Goal: Navigation & Orientation: Find specific page/section

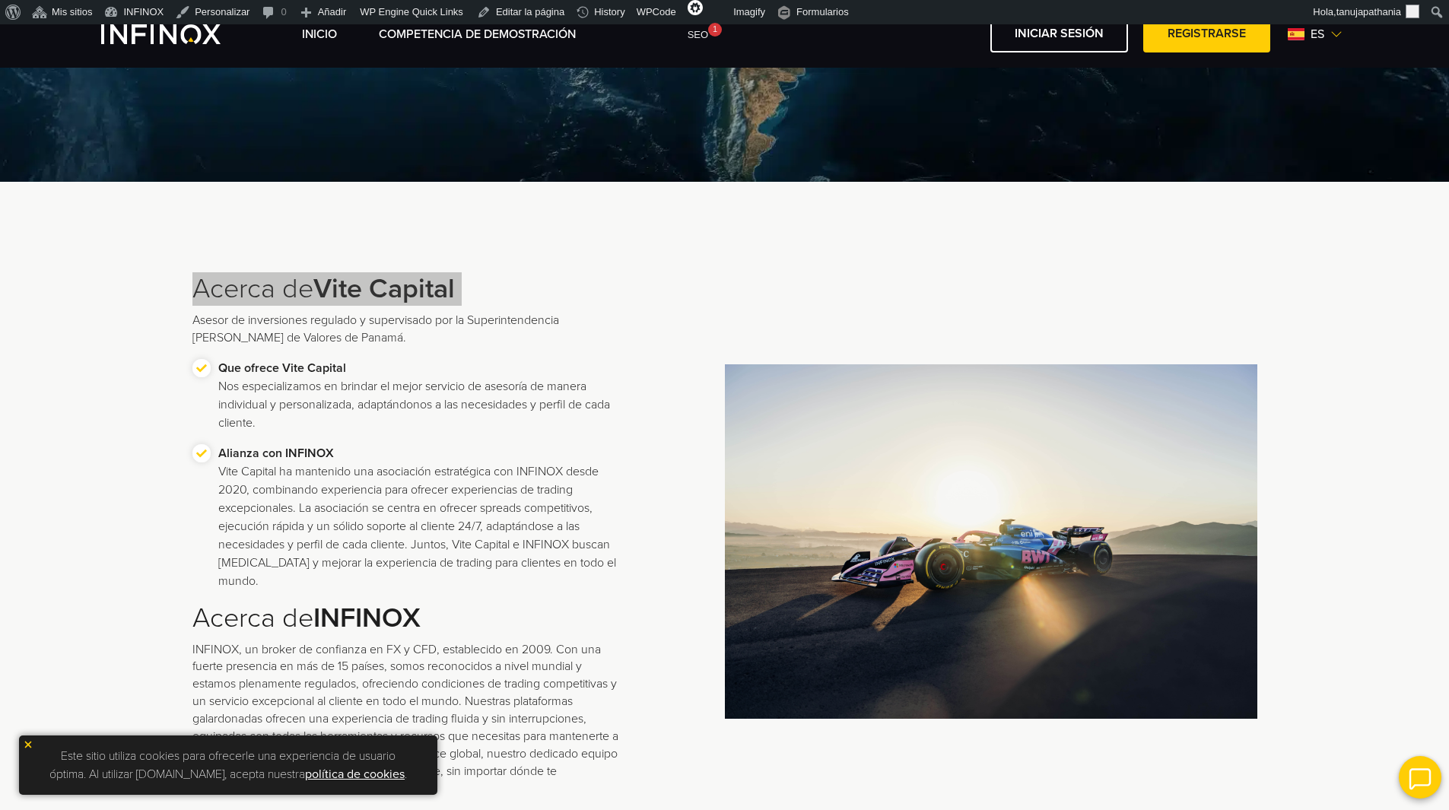
scroll to position [304, 0]
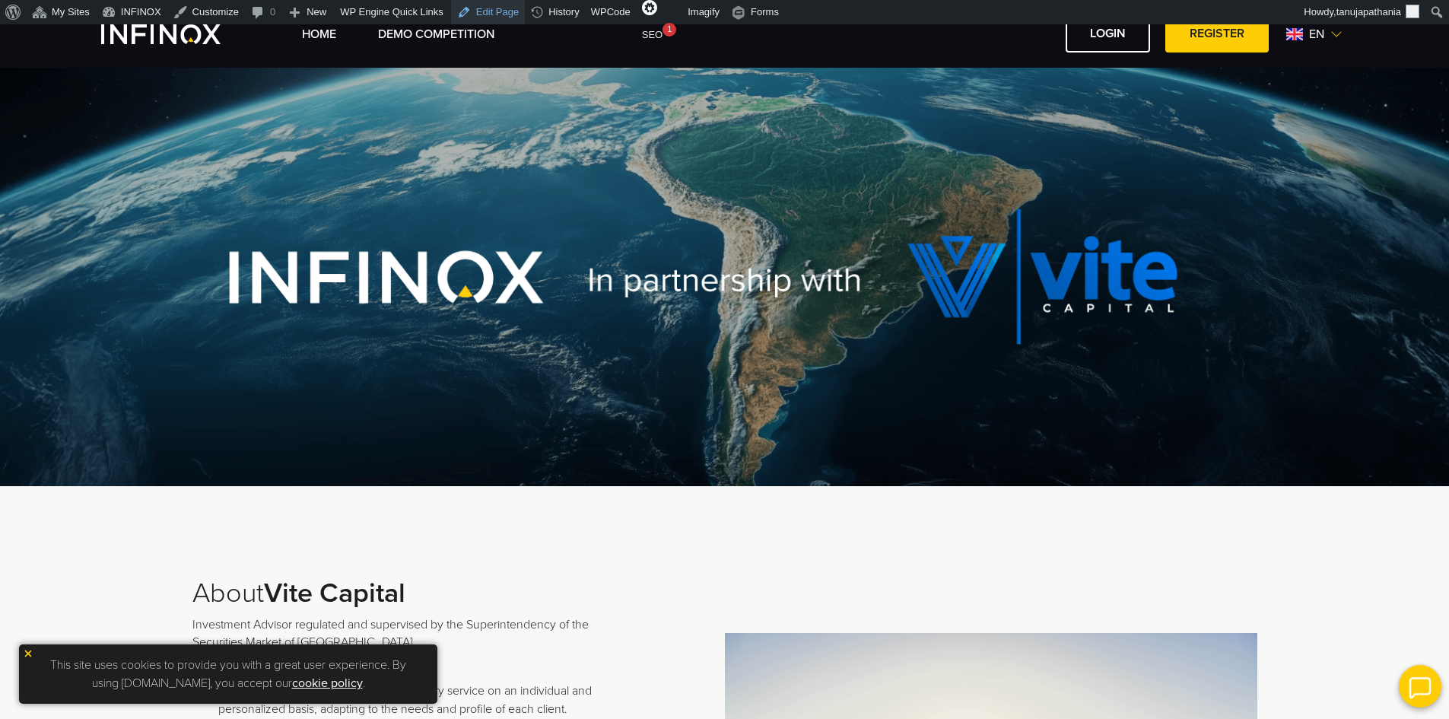
click at [481, 10] on link "Edit Page" at bounding box center [488, 12] width 74 height 24
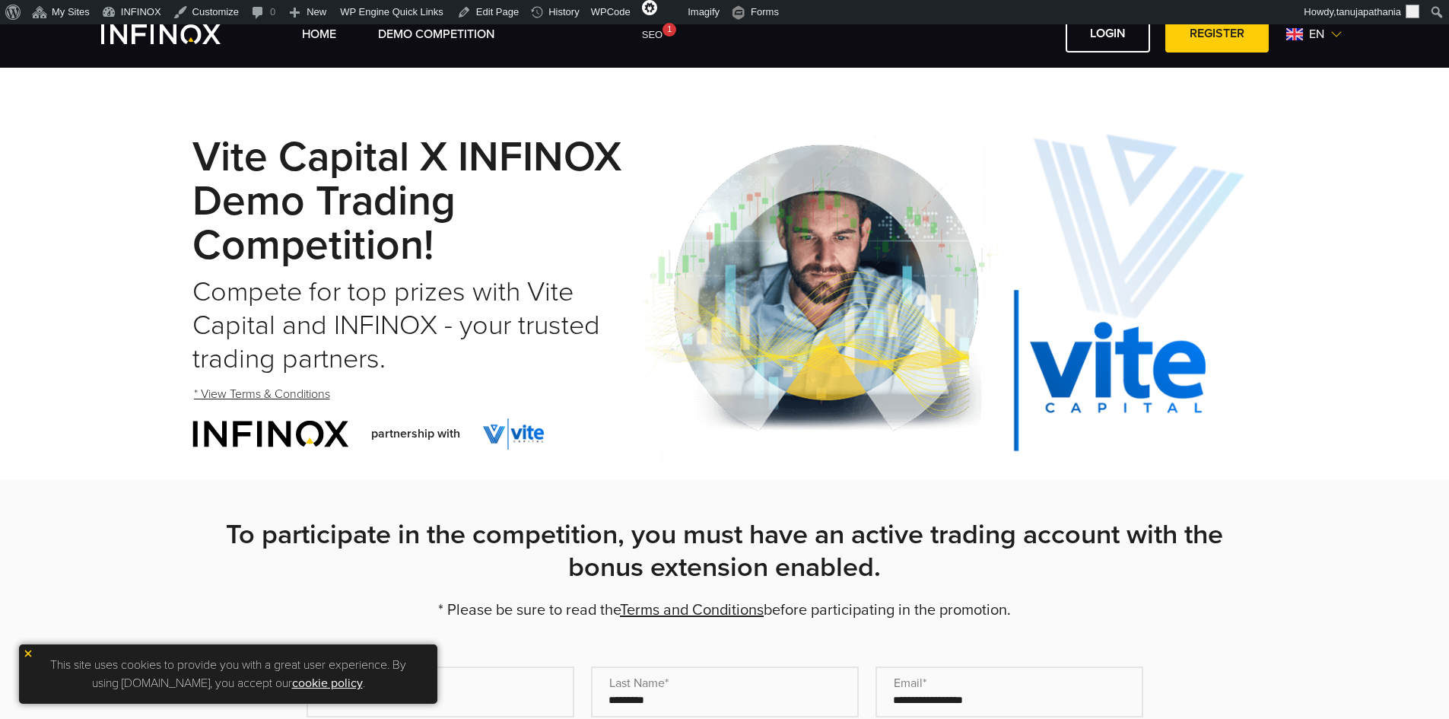
click at [1309, 29] on span "en" at bounding box center [1316, 34] width 27 height 18
click at [1293, 134] on link "Español" at bounding box center [1297, 135] width 41 height 18
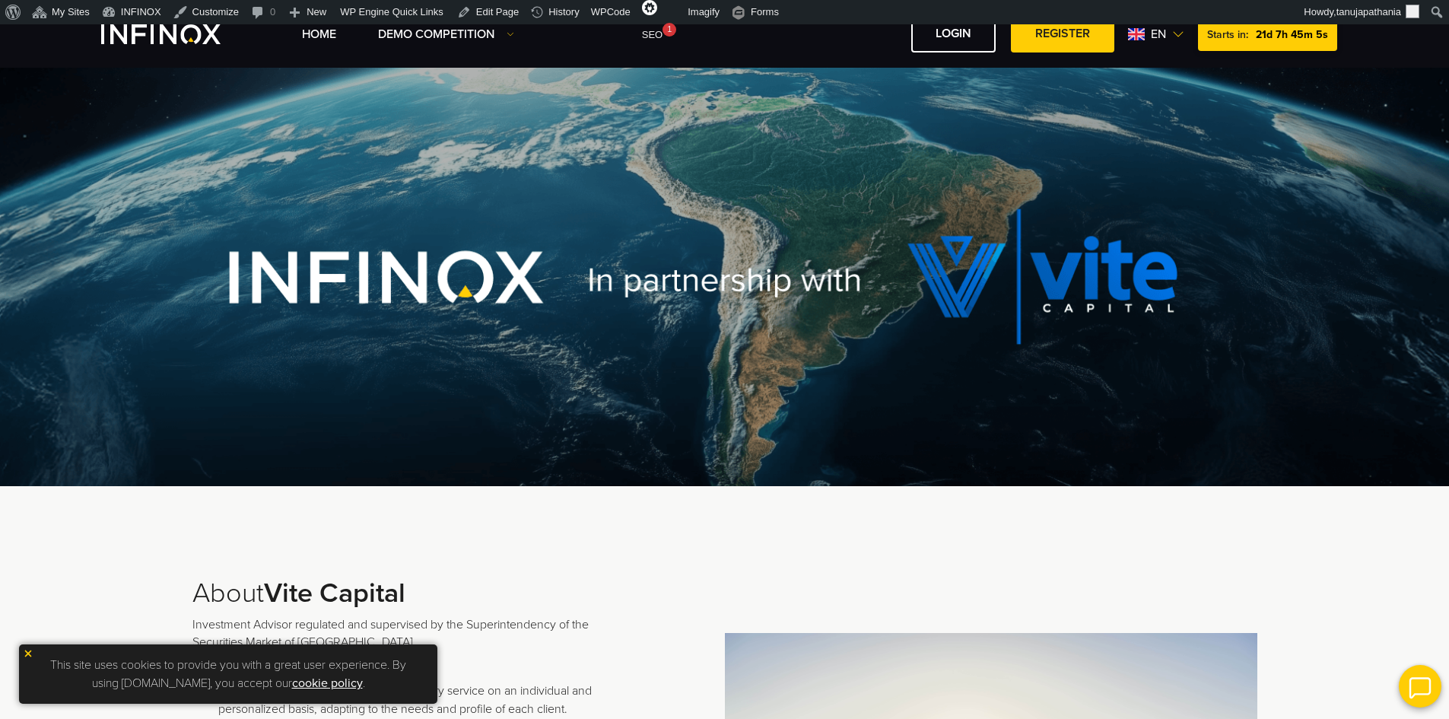
click at [1161, 37] on span "en" at bounding box center [1158, 34] width 27 height 18
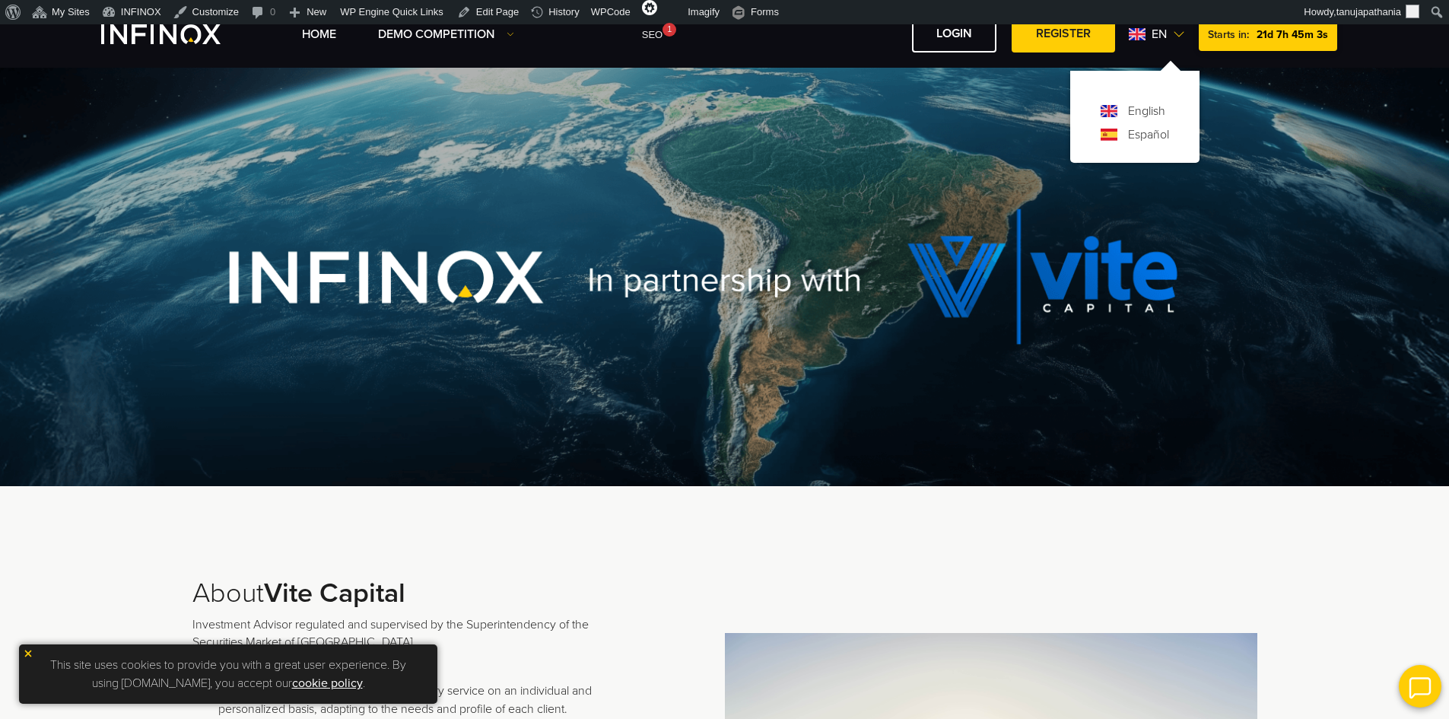
click at [1143, 138] on link "Español" at bounding box center [1148, 135] width 41 height 18
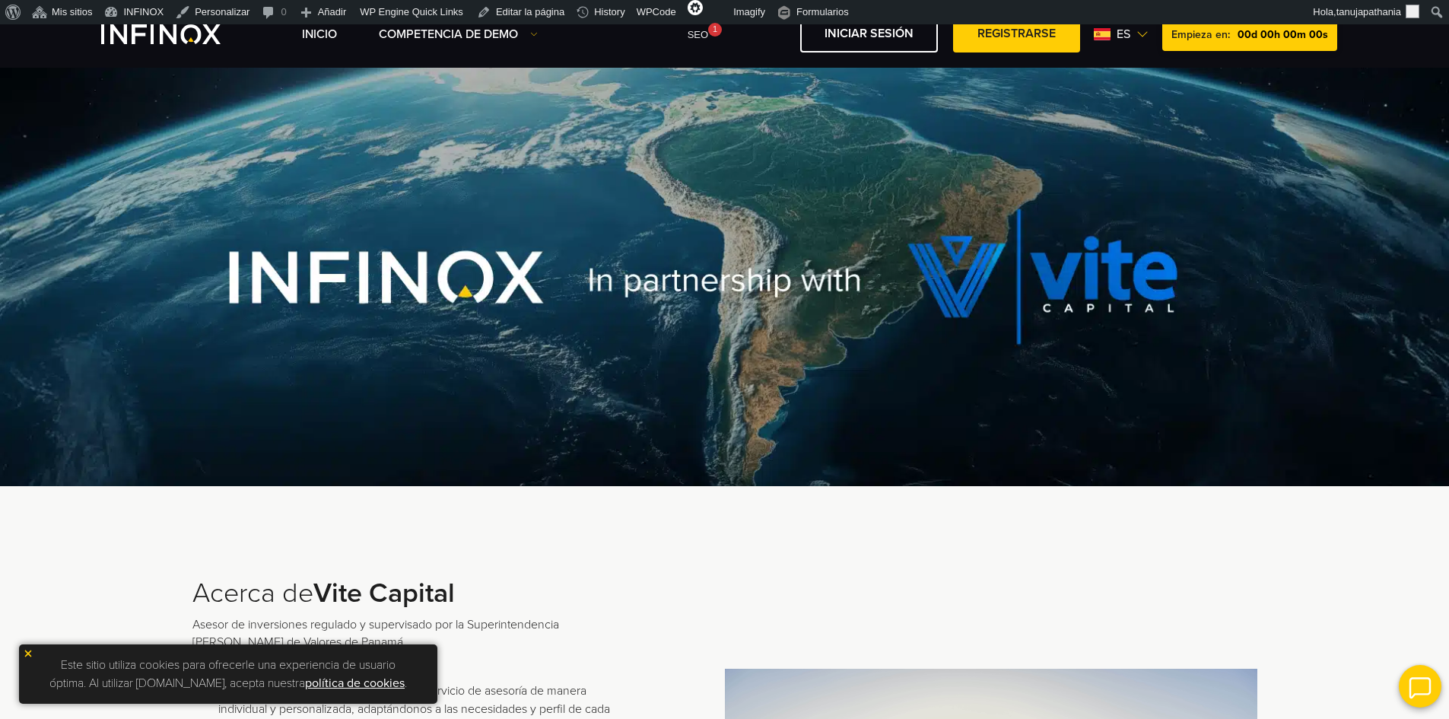
click at [763, 221] on div at bounding box center [724, 277] width 1095 height 418
click at [1140, 37] on span "es" at bounding box center [1129, 34] width 26 height 18
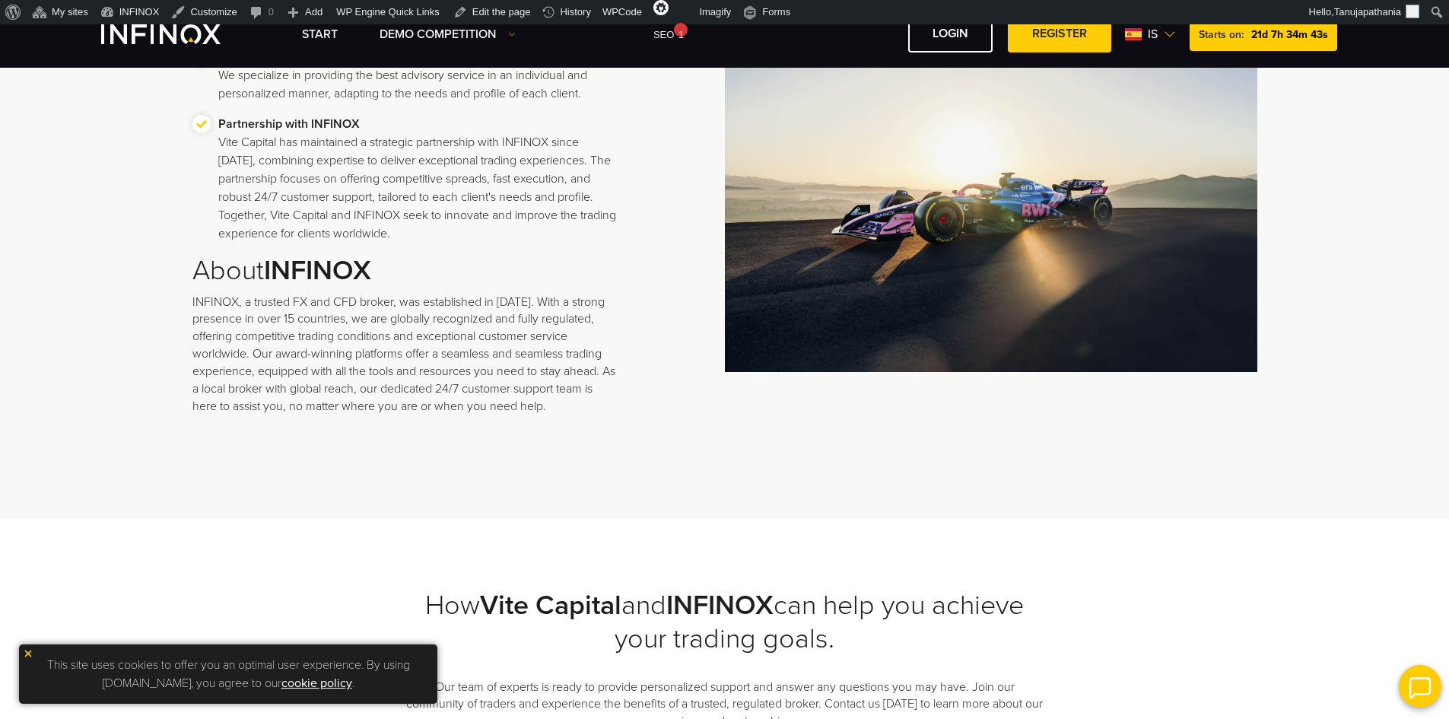
scroll to position [685, 0]
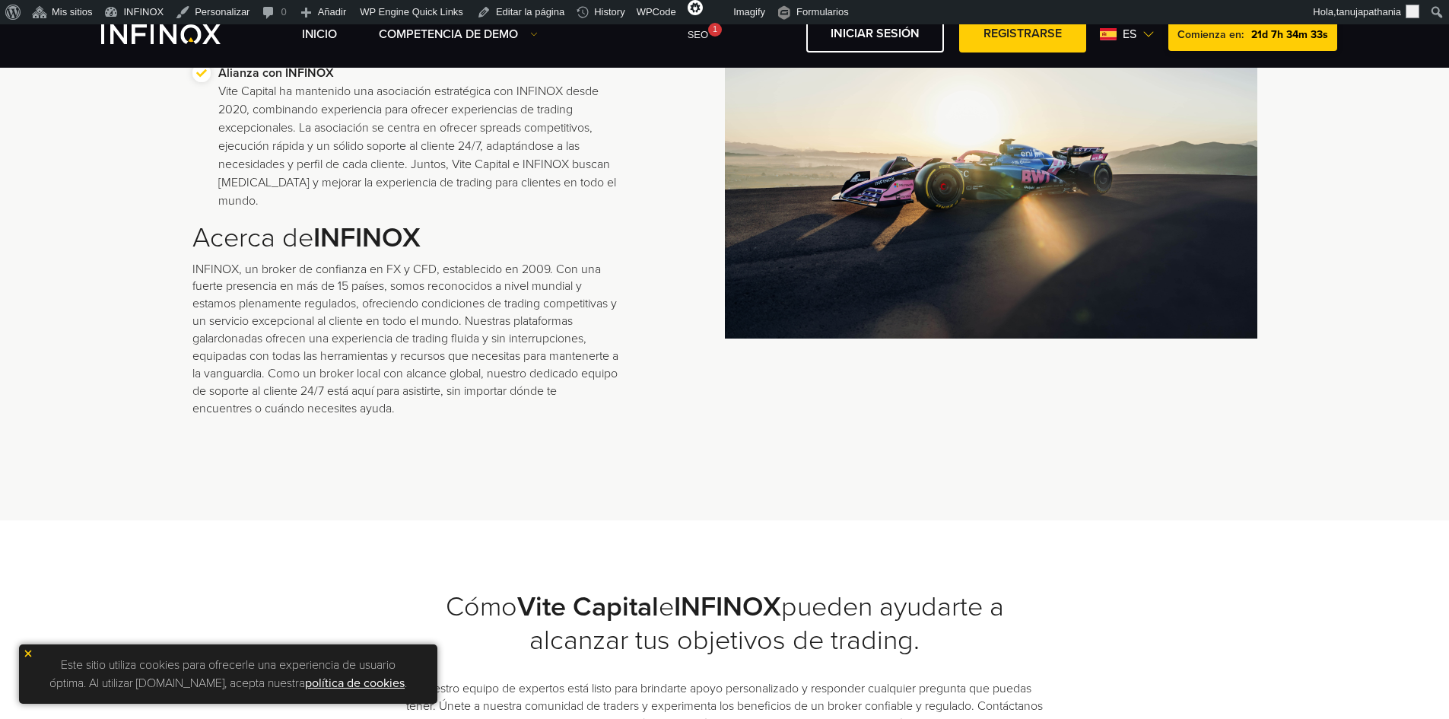
scroll to position [685, 0]
